Goal: Information Seeking & Learning: Learn about a topic

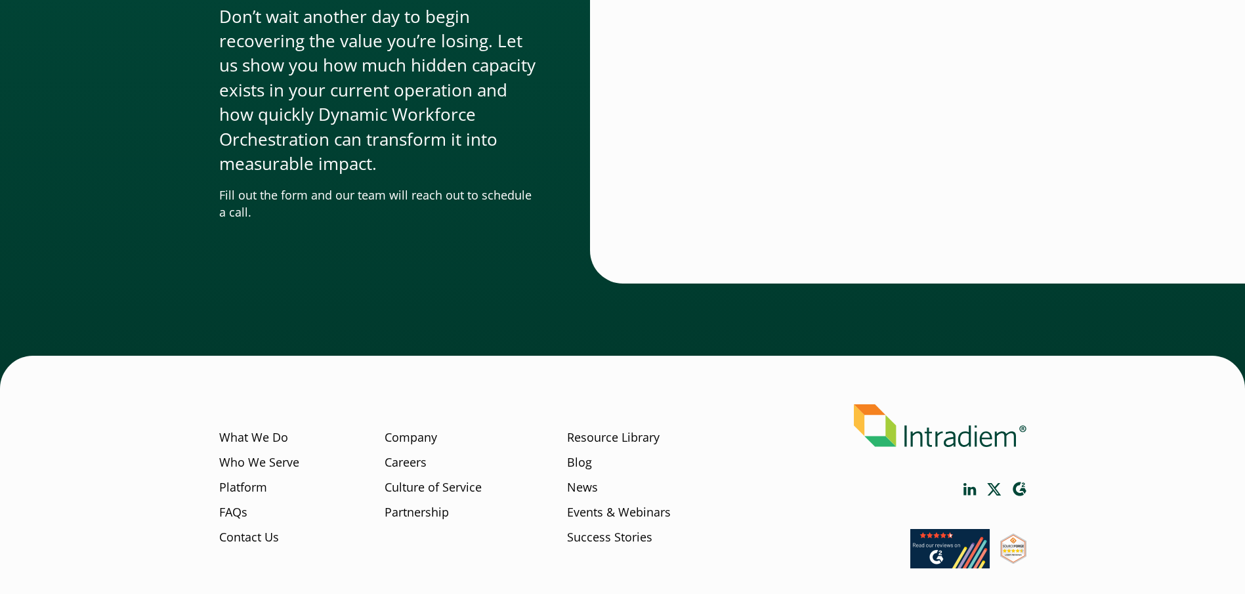
scroll to position [3988, 0]
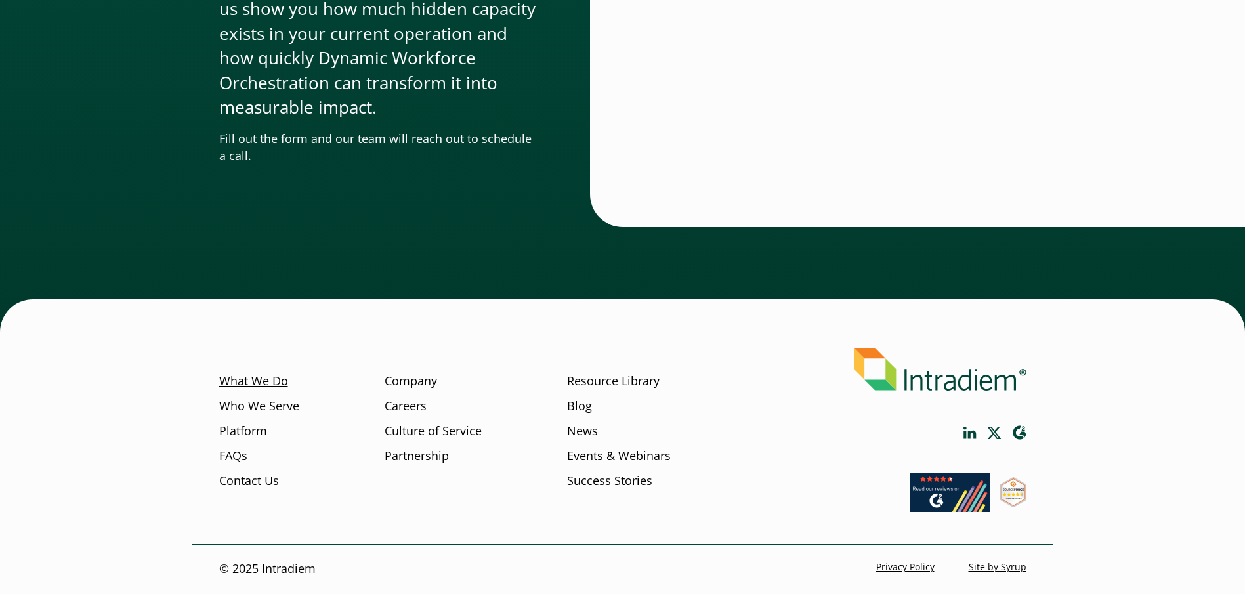
click at [262, 380] on link "What We Do" at bounding box center [253, 381] width 69 height 17
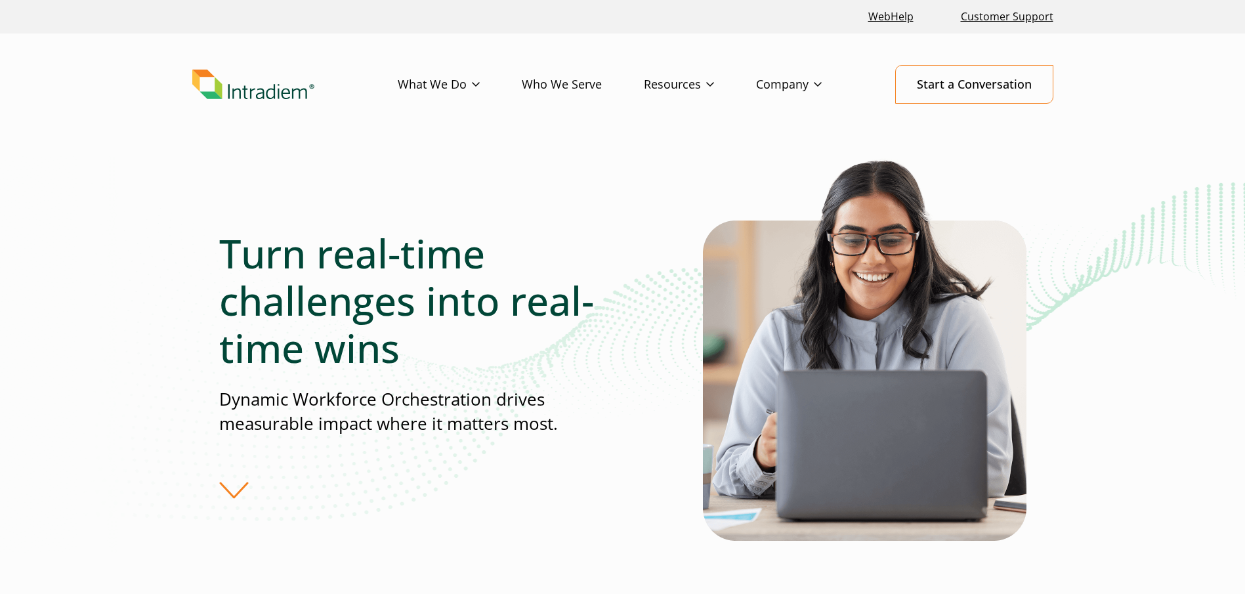
click at [239, 490] on div "Turn real-time challenges into real-time wins Dynamic Workforce Orchestration d…" at bounding box center [461, 365] width 484 height 270
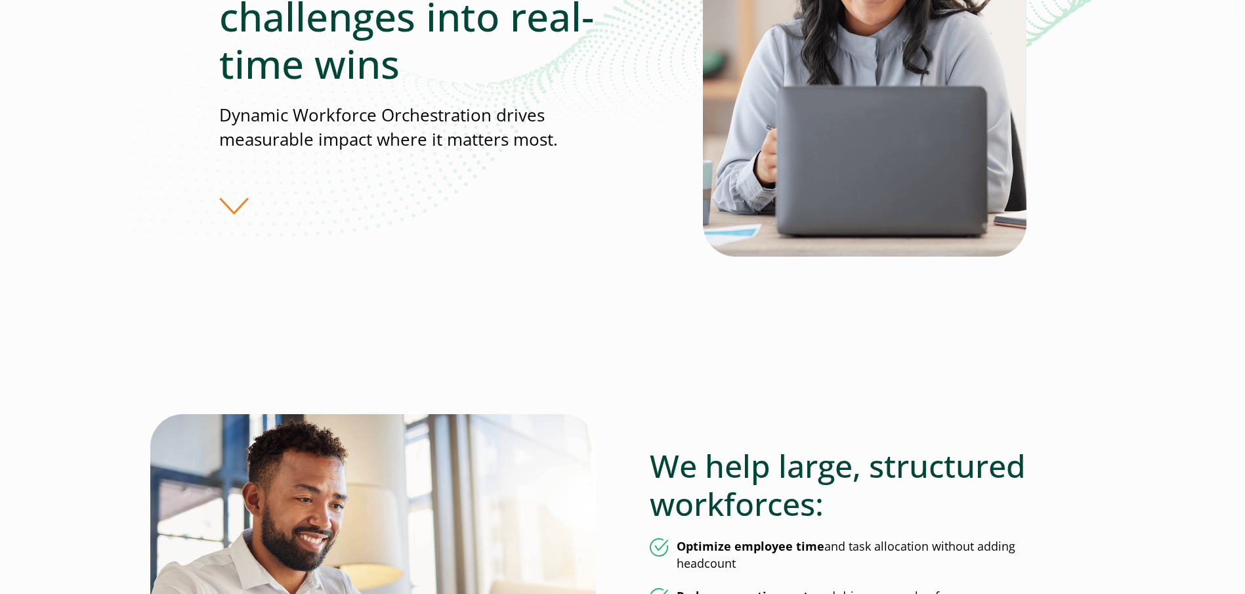
scroll to position [394, 0]
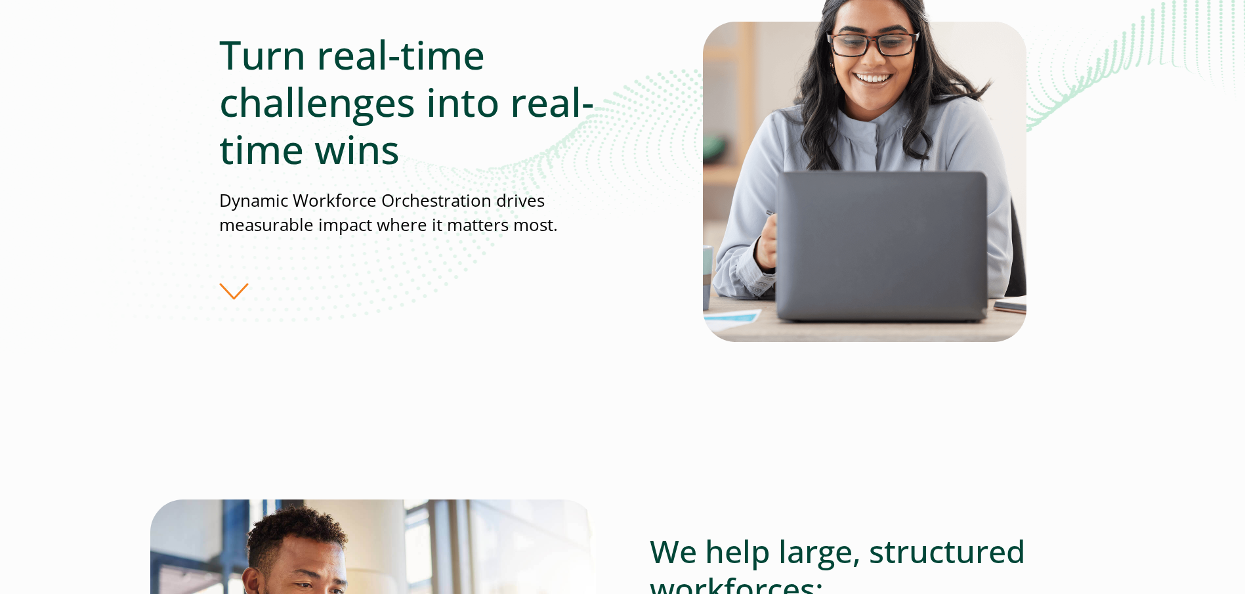
scroll to position [197, 0]
